Goal: Task Accomplishment & Management: Use online tool/utility

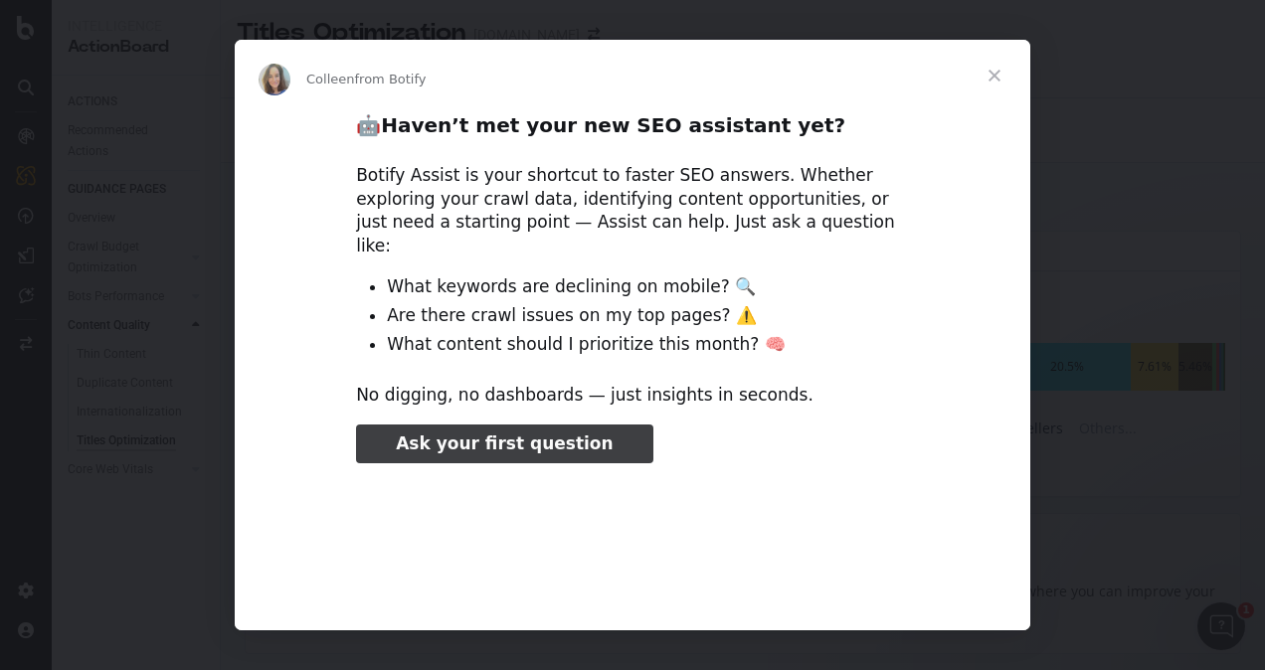
type input "972233"
click at [993, 77] on span "Close" at bounding box center [995, 76] width 72 height 72
